Goal: Information Seeking & Learning: Check status

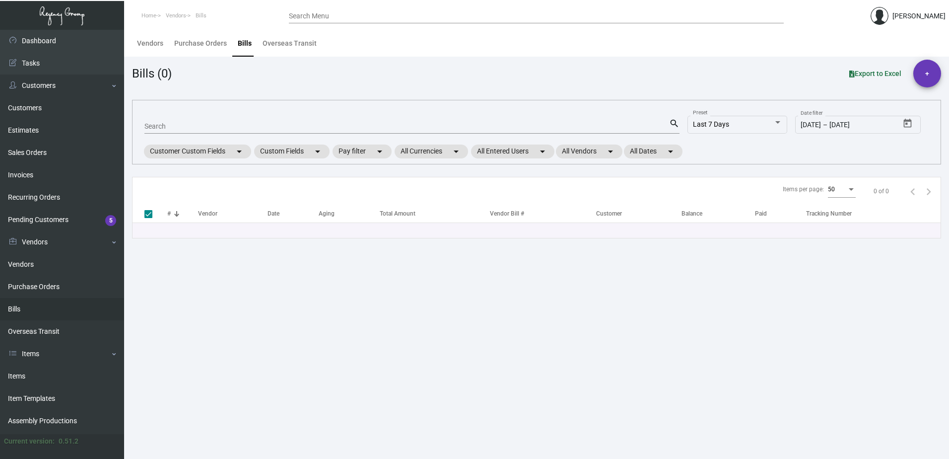
click at [241, 132] on div "Search" at bounding box center [406, 125] width 525 height 15
type input "108"
checkbox input "false"
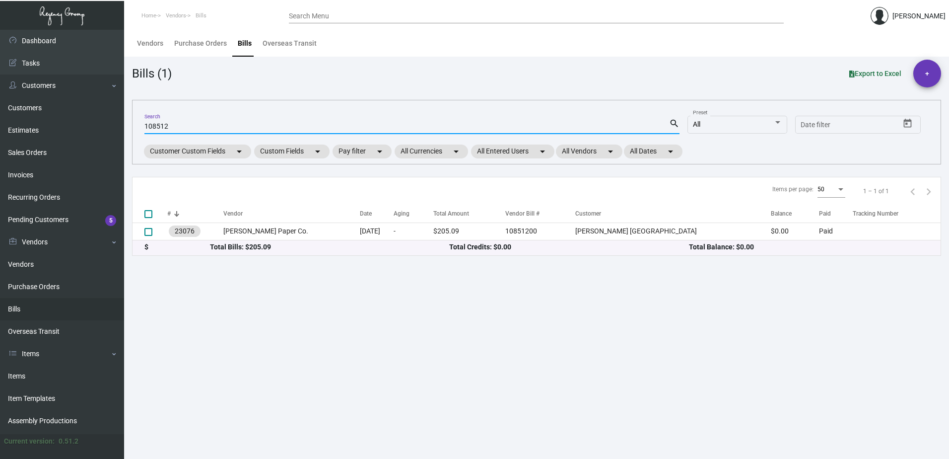
type input "108512"
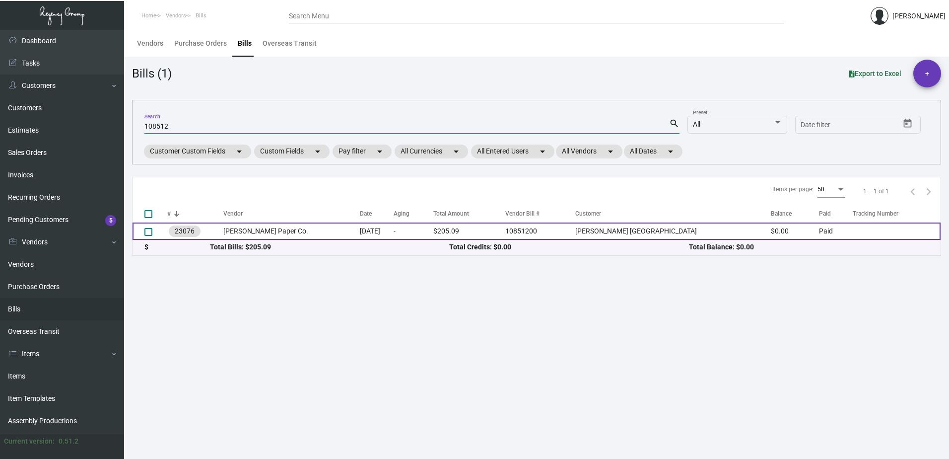
click at [223, 235] on td "23076" at bounding box center [195, 230] width 56 height 17
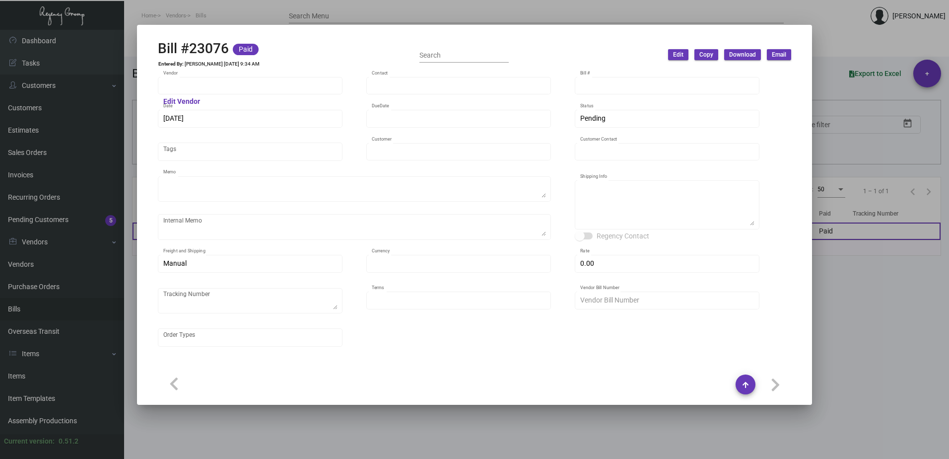
type input "[PERSON_NAME] Paper Co."
type input "[PERSON_NAME]"
type input "23076"
type input "[DATE]"
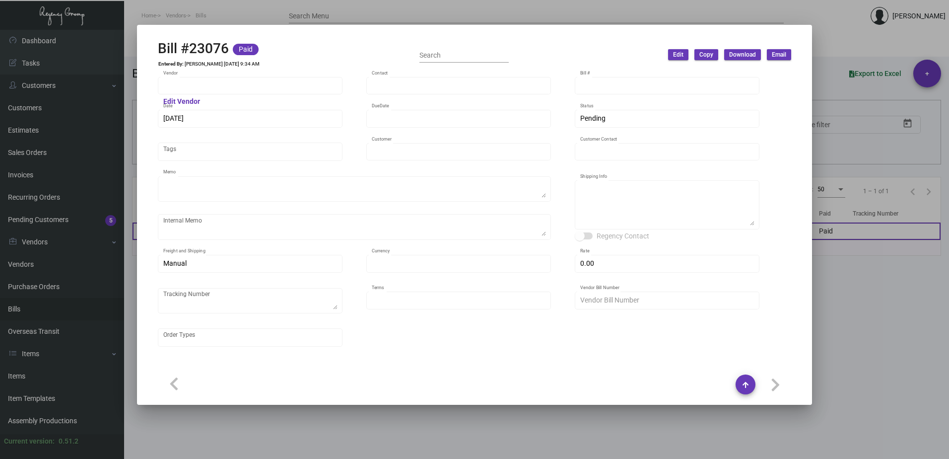
type input "[PERSON_NAME] [GEOGRAPHIC_DATA]"
type input "[PERSON_NAME]"
type textarea "***PLEASE DELIVER ASAP***"
type textarea "[PERSON_NAME] [GEOGRAPHIC_DATA][PERSON_NAME] [STREET_ADDRESS]"
type input "United States Dollar $"
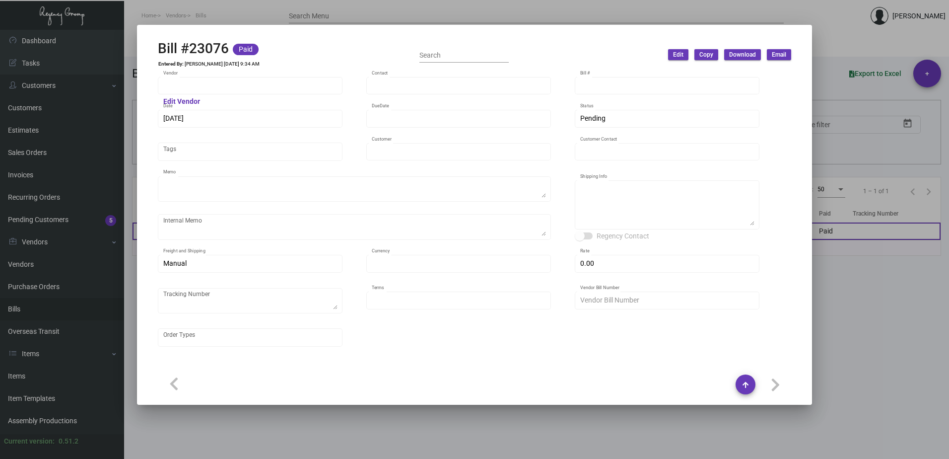
type input "$ 0.00"
type input "Net 30"
type input "10851200"
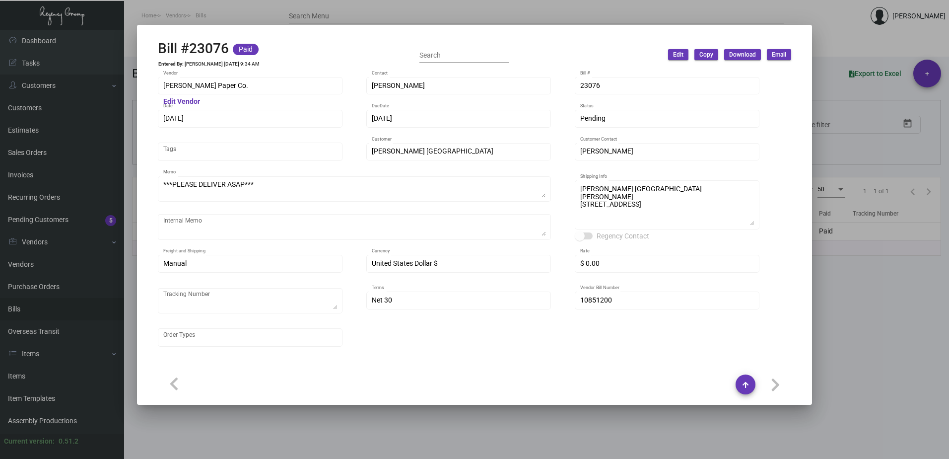
click at [905, 386] on div at bounding box center [474, 229] width 949 height 459
